Goal: Information Seeking & Learning: Learn about a topic

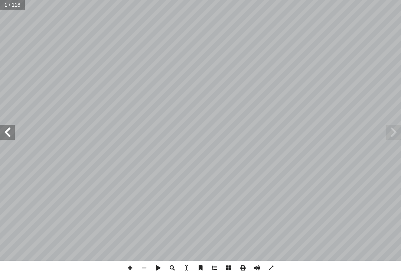
click at [389, 134] on span at bounding box center [393, 132] width 15 height 15
click at [4, 131] on span at bounding box center [7, 132] width 15 height 15
click at [389, 134] on span at bounding box center [393, 132] width 15 height 15
click at [395, 134] on span at bounding box center [393, 132] width 15 height 15
click at [390, 134] on span at bounding box center [393, 132] width 15 height 15
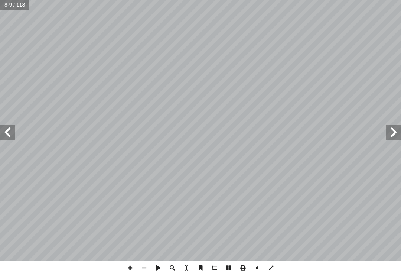
click at [388, 133] on span at bounding box center [393, 132] width 15 height 15
click at [387, 132] on span at bounding box center [393, 132] width 15 height 15
click at [388, 133] on span at bounding box center [393, 132] width 15 height 15
click at [390, 133] on span at bounding box center [393, 132] width 15 height 15
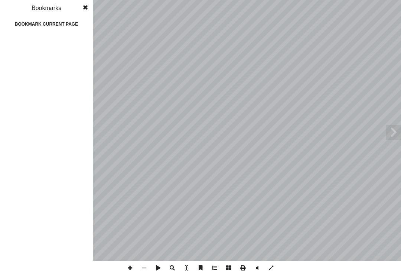
click at [76, 10] on div "Bookmarks" at bounding box center [46, 8] width 93 height 16
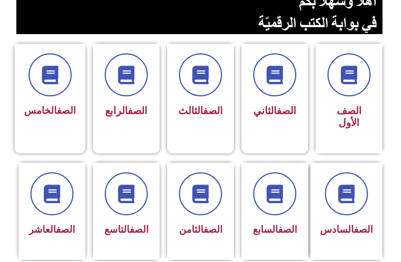
scroll to position [164, 0]
click at [266, 211] on span at bounding box center [274, 194] width 43 height 43
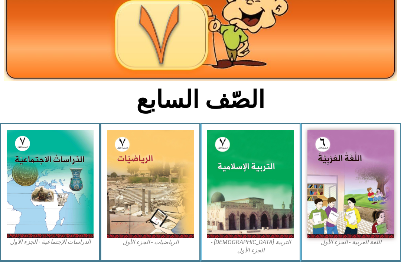
scroll to position [88, 0]
click at [260, 178] on img at bounding box center [250, 184] width 87 height 109
